Goal: Information Seeking & Learning: Learn about a topic

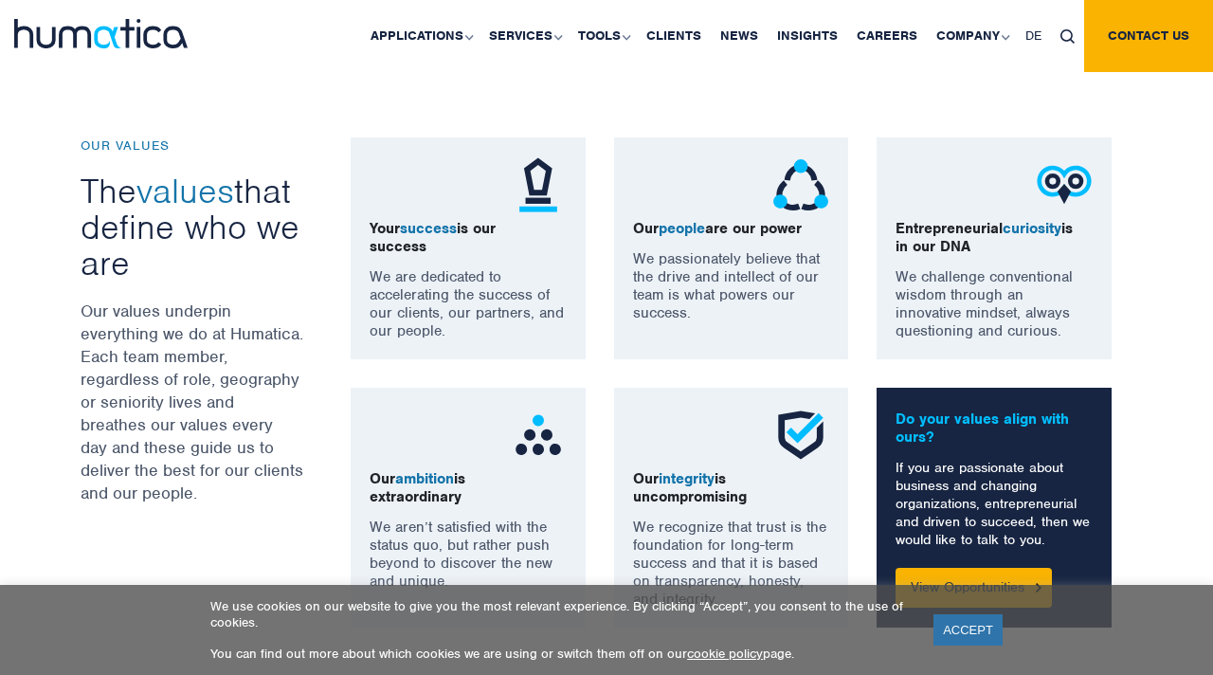
scroll to position [1316, 0]
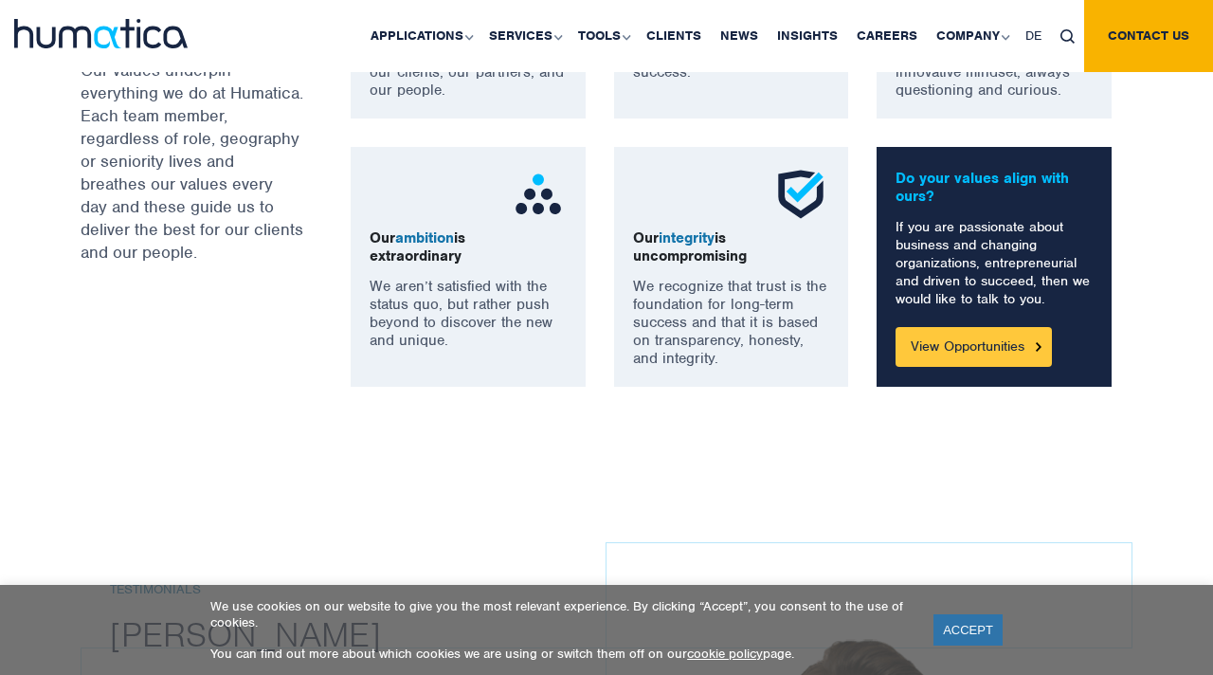
click at [1005, 343] on link "View Opportunities" at bounding box center [974, 347] width 156 height 40
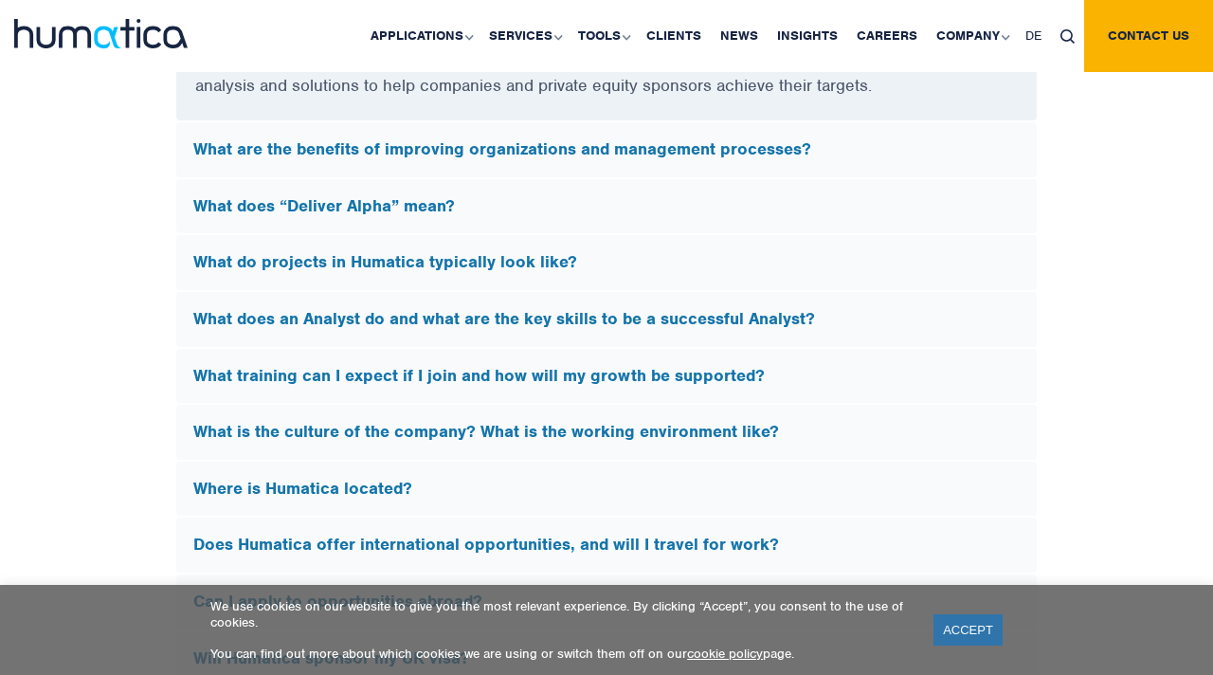
scroll to position [5409, 0]
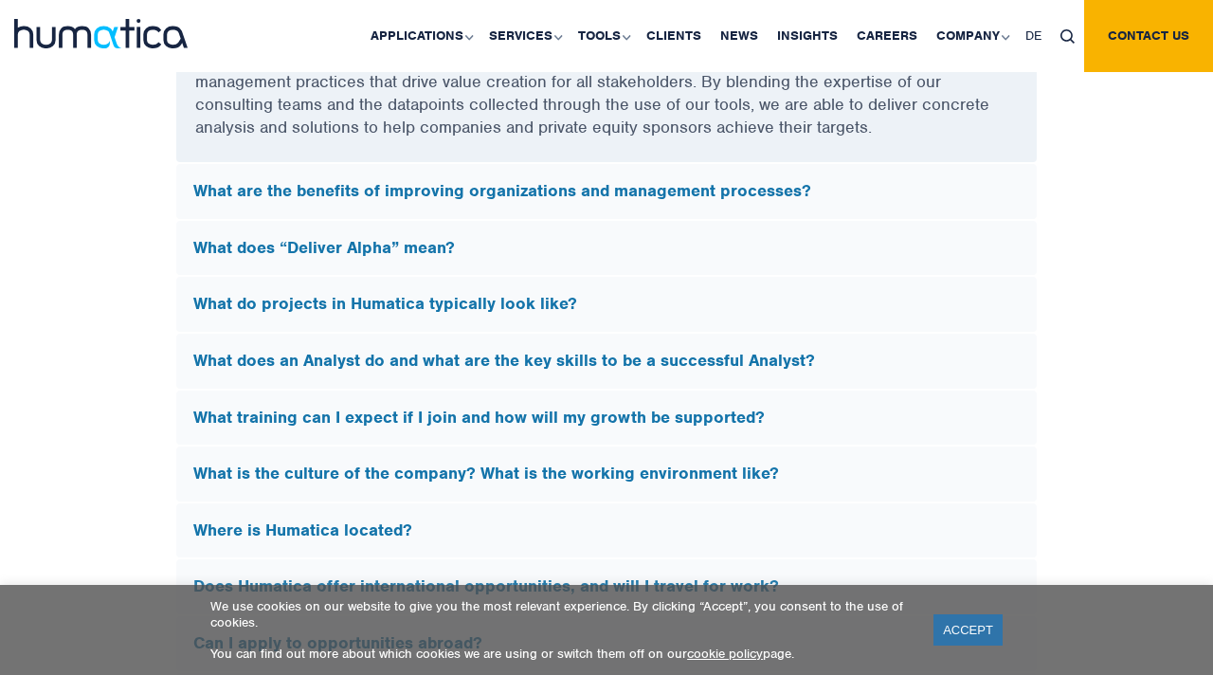
click at [590, 226] on div "What does “Deliver Alpha” mean?" at bounding box center [606, 248] width 861 height 55
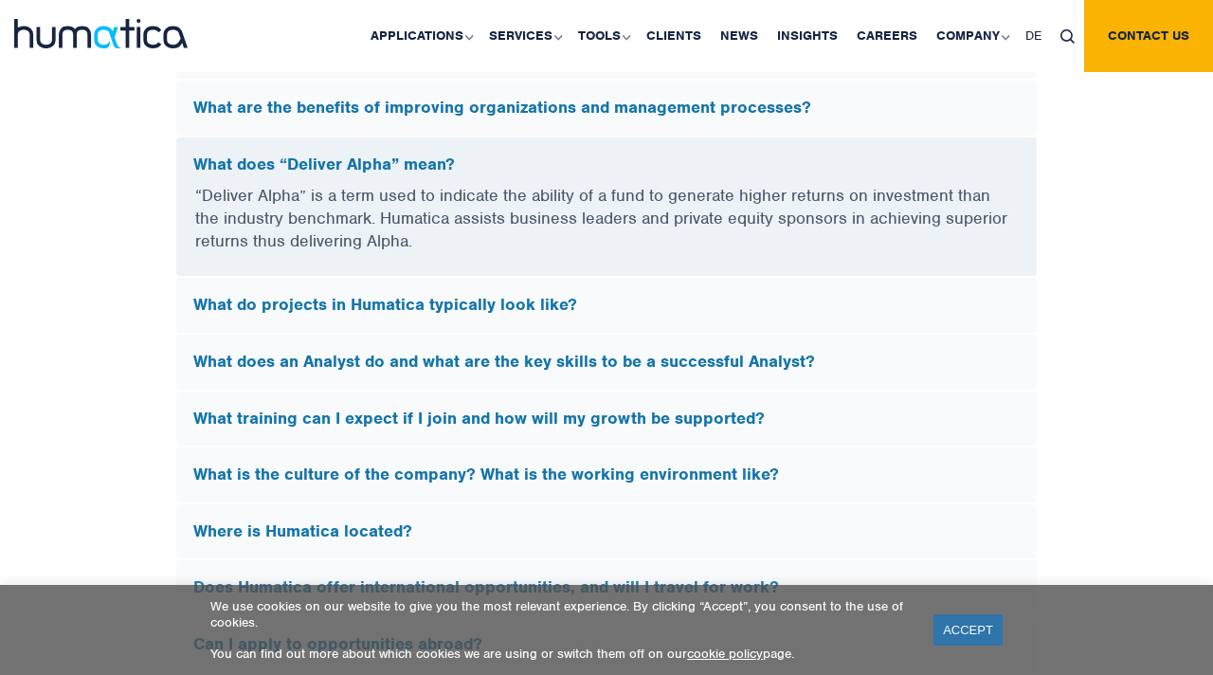
scroll to position [5248, 0]
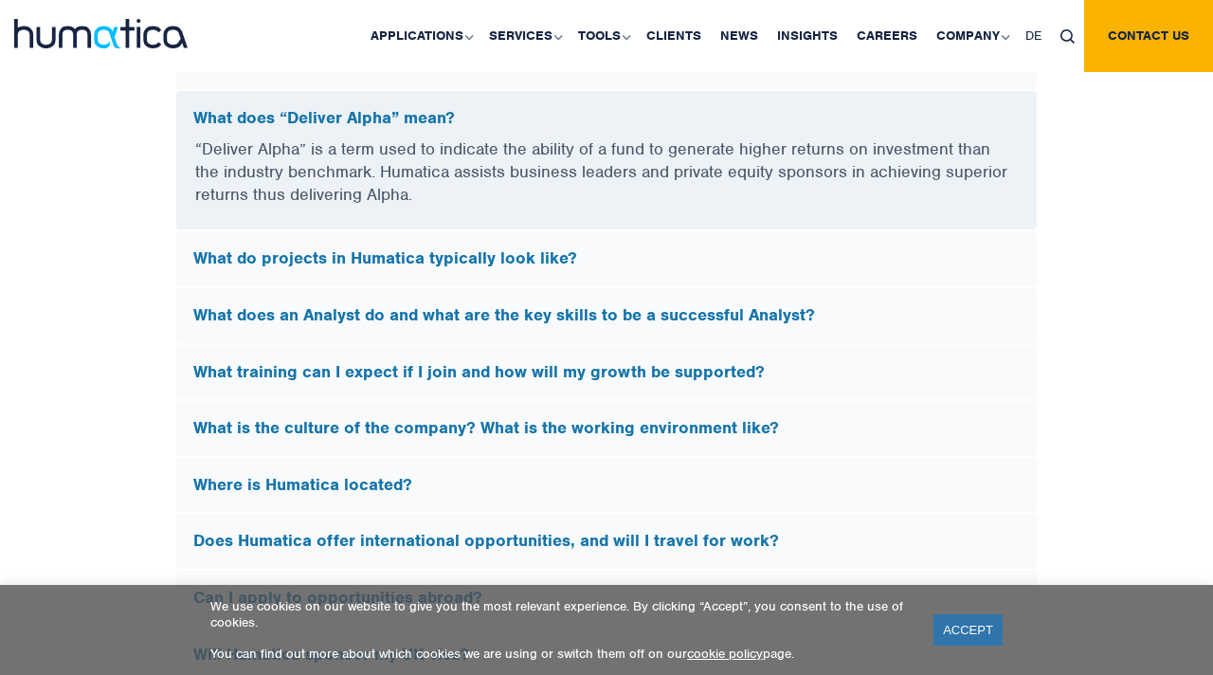
click at [584, 349] on div "What training can I expect if I join and how will my growth be supported?" at bounding box center [606, 372] width 861 height 55
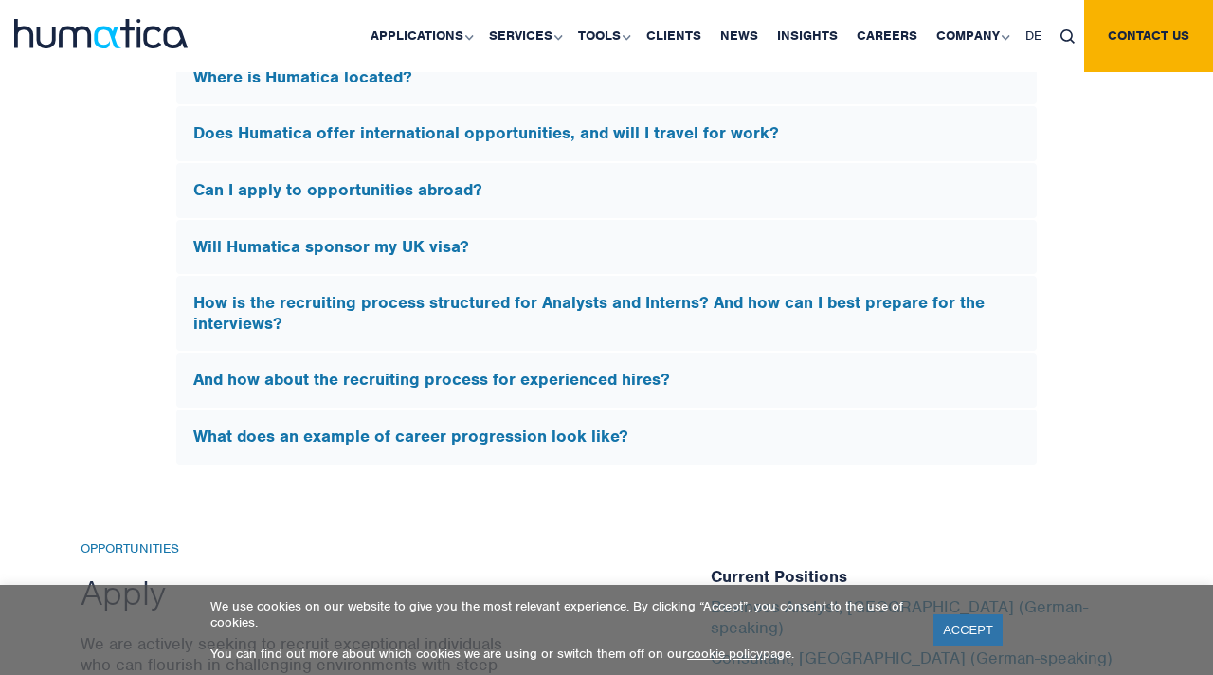
scroll to position [6161, 0]
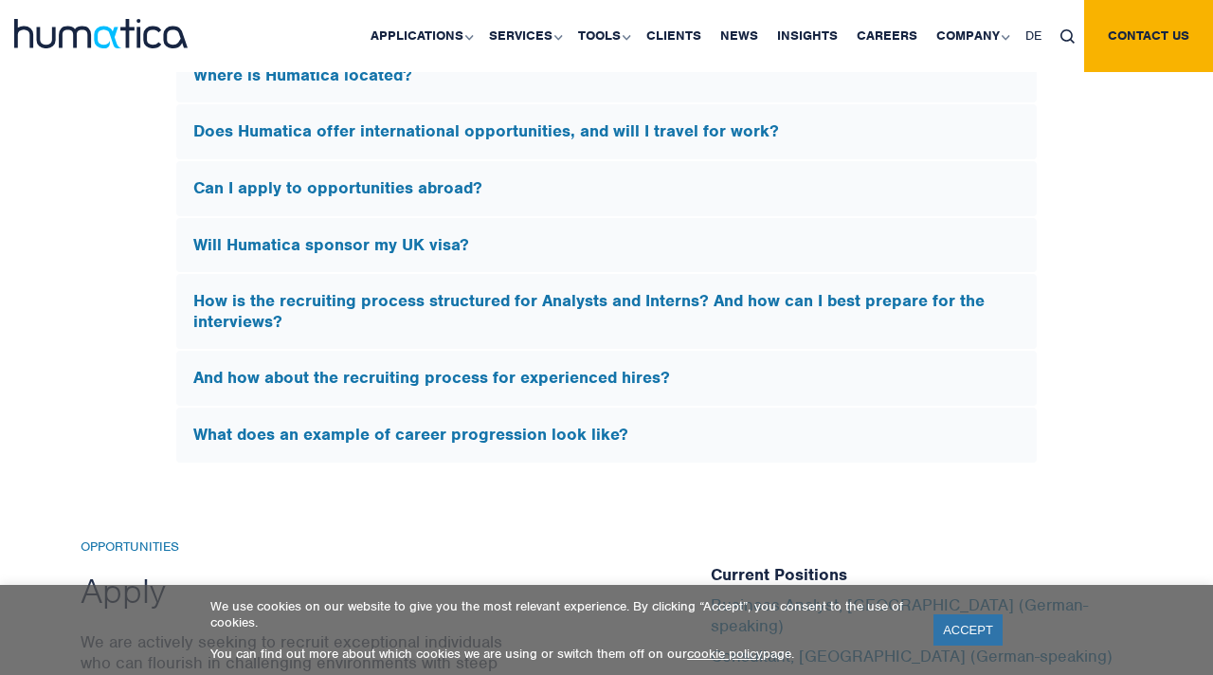
click at [550, 260] on div "Will Humatica sponsor my UK visa?" at bounding box center [606, 245] width 861 height 55
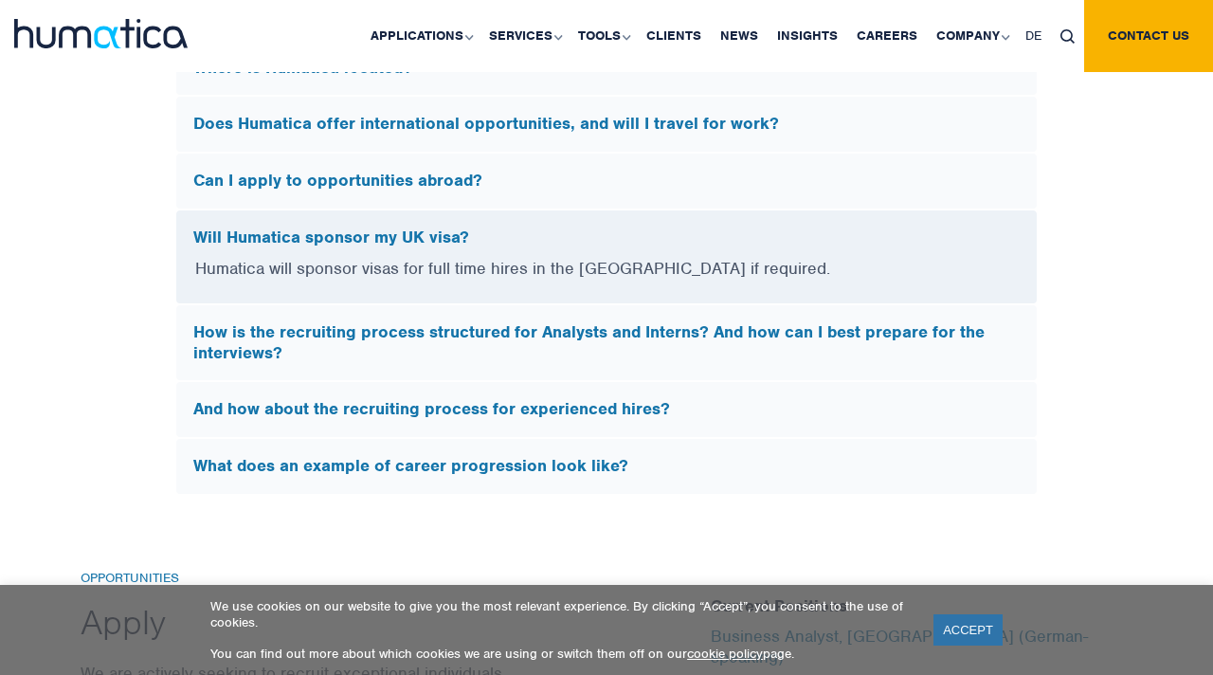
scroll to position [5573, 0]
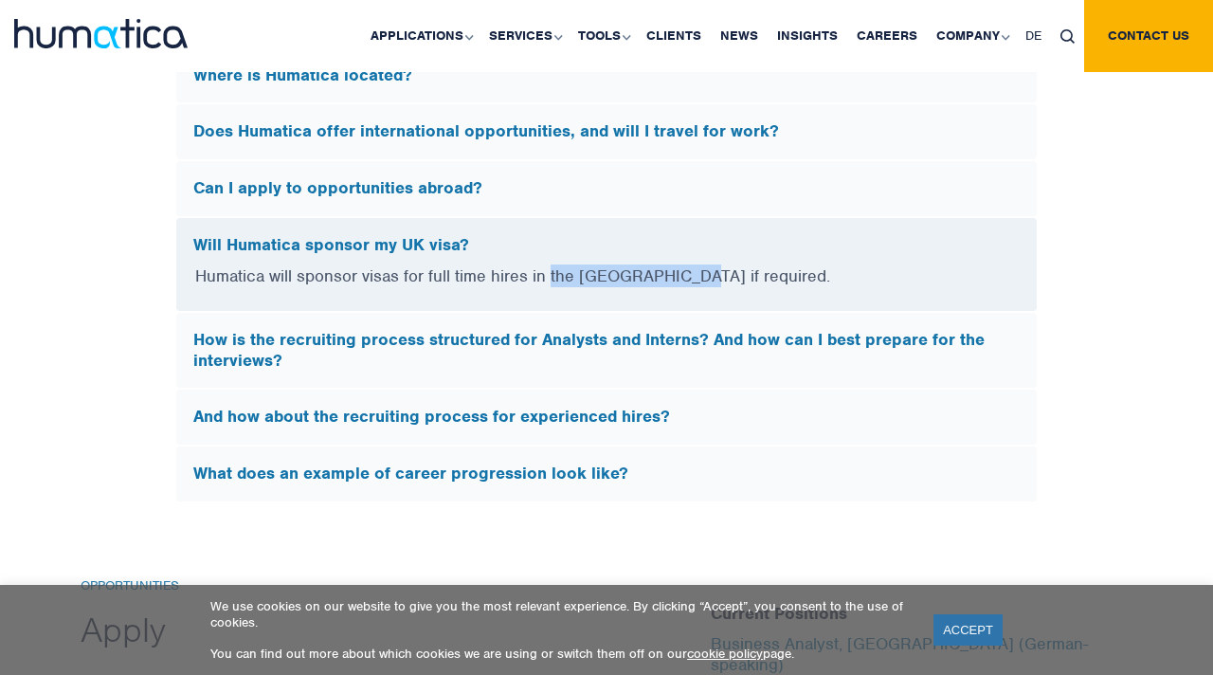
drag, startPoint x: 550, startPoint y: 260, endPoint x: 676, endPoint y: 263, distance: 126.1
click at [679, 264] on p "Humatica will sponsor visas for full time hires in the [GEOGRAPHIC_DATA] if req…" at bounding box center [606, 287] width 823 height 46
click at [675, 264] on p "Humatica will sponsor visas for full time hires in the [GEOGRAPHIC_DATA] if req…" at bounding box center [606, 287] width 823 height 46
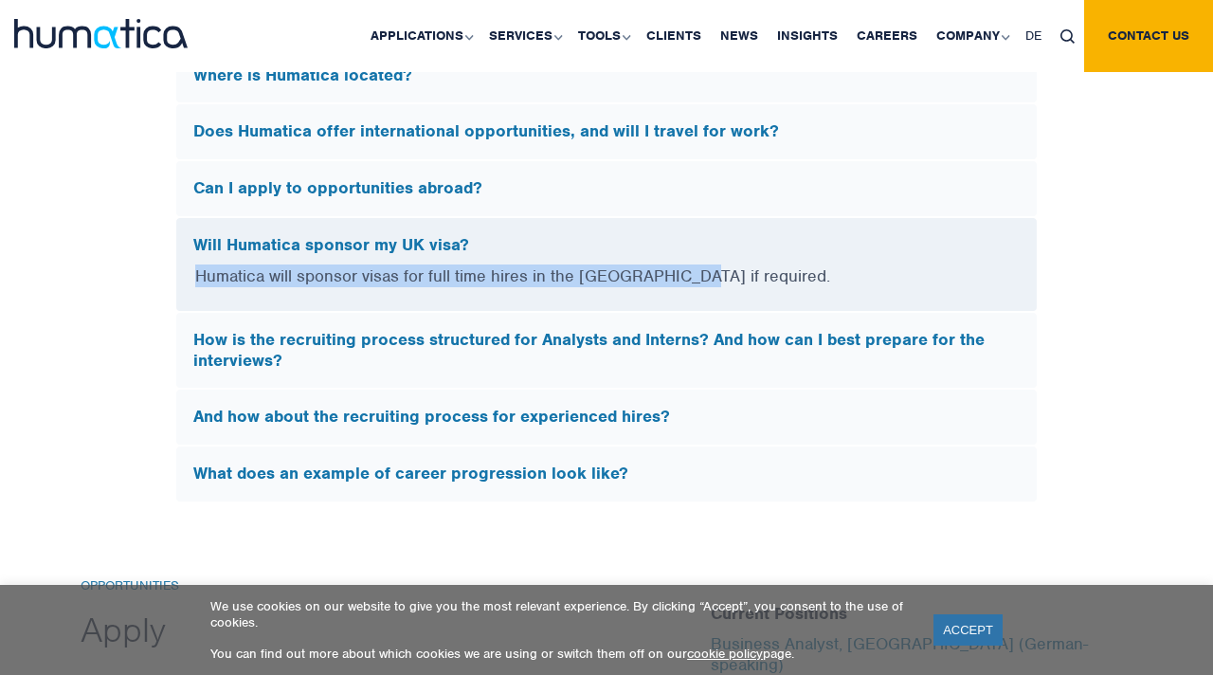
drag, startPoint x: 675, startPoint y: 263, endPoint x: 318, endPoint y: 254, distance: 357.4
click at [328, 254] on div "Will Humatica sponsor my UK visa? Humatica will sponsor visas for full time hir…" at bounding box center [606, 265] width 862 height 96
click at [318, 254] on div "Will Humatica sponsor my UK visa?" at bounding box center [606, 241] width 861 height 47
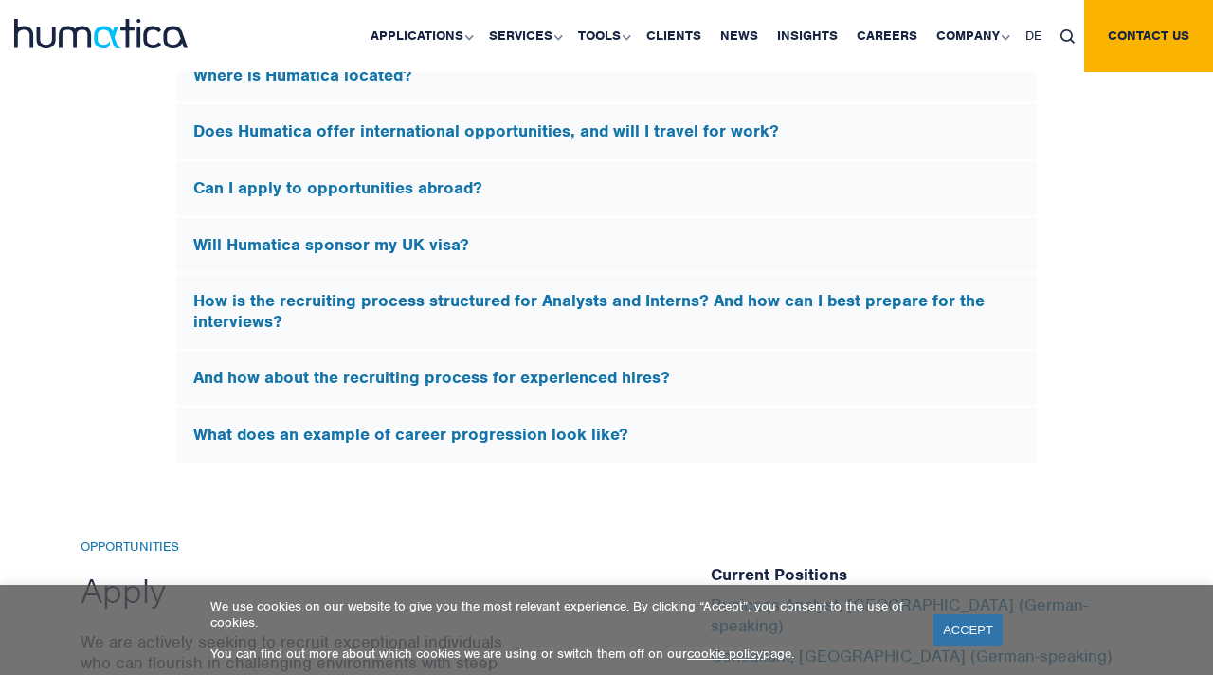
drag, startPoint x: 318, startPoint y: 254, endPoint x: 625, endPoint y: 269, distance: 307.5
click at [593, 269] on div "What does Humatica do? Humatica is a specialist consultancy focused on improvin…" at bounding box center [606, 57] width 862 height 811
click at [625, 274] on div "How is the recruiting process structured for Analysts and Interns? And how can …" at bounding box center [606, 311] width 861 height 75
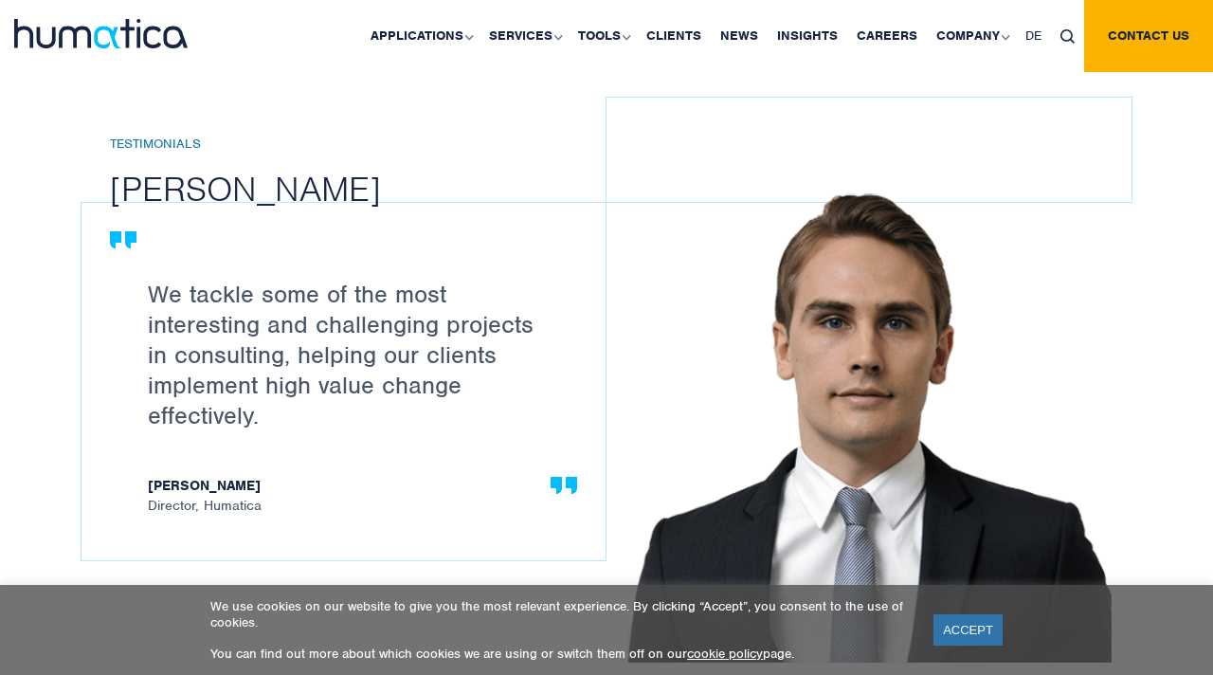
scroll to position [1781, 0]
